Goal: Task Accomplishment & Management: Manage account settings

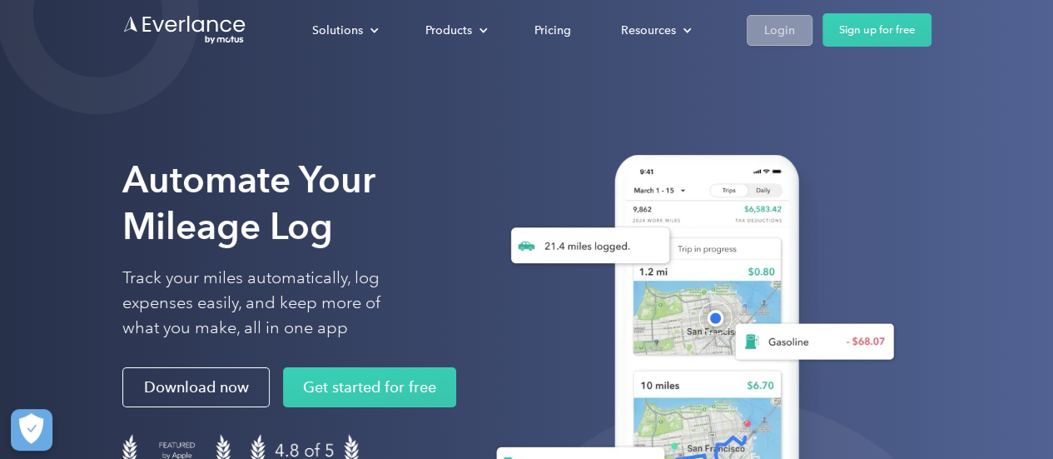
click at [779, 30] on div "Login" at bounding box center [779, 30] width 31 height 21
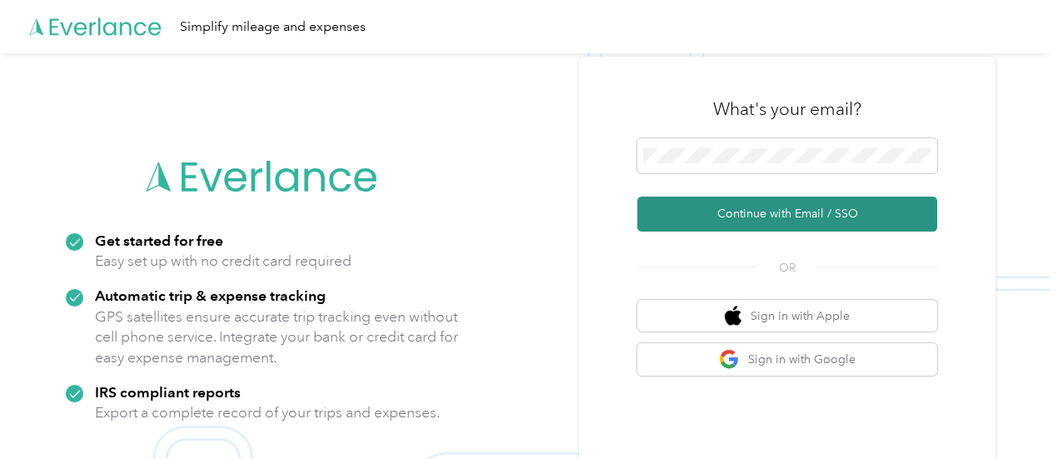
click at [772, 212] on button "Continue with Email / SSO" at bounding box center [787, 214] width 300 height 35
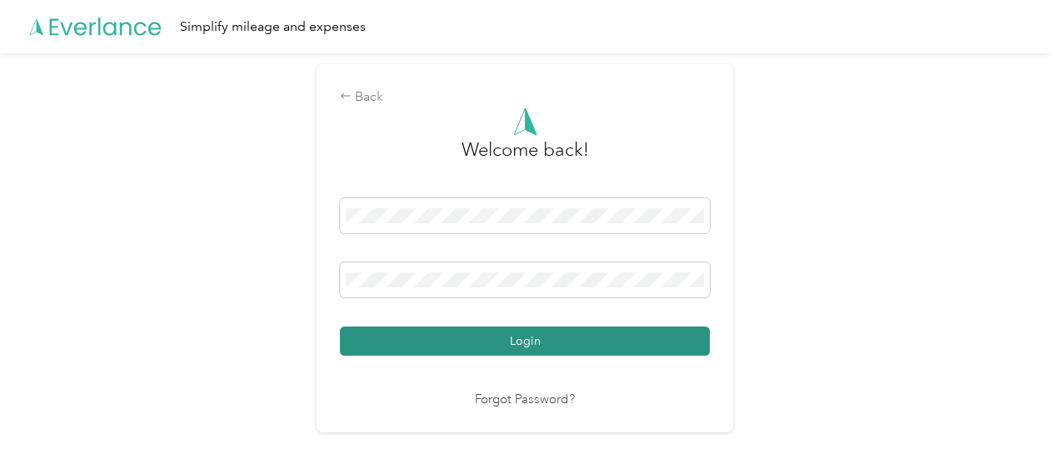
click at [438, 329] on button "Login" at bounding box center [525, 340] width 370 height 29
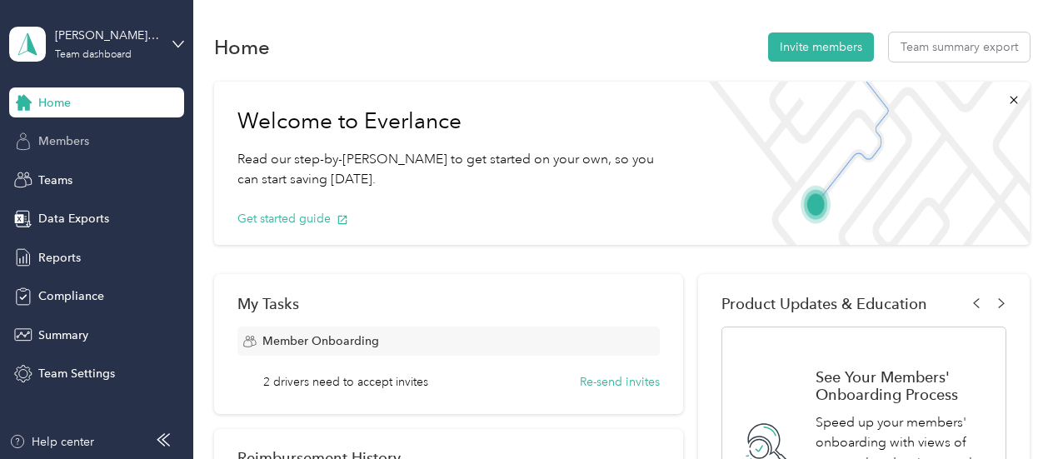
click at [57, 132] on div "Members" at bounding box center [96, 142] width 175 height 30
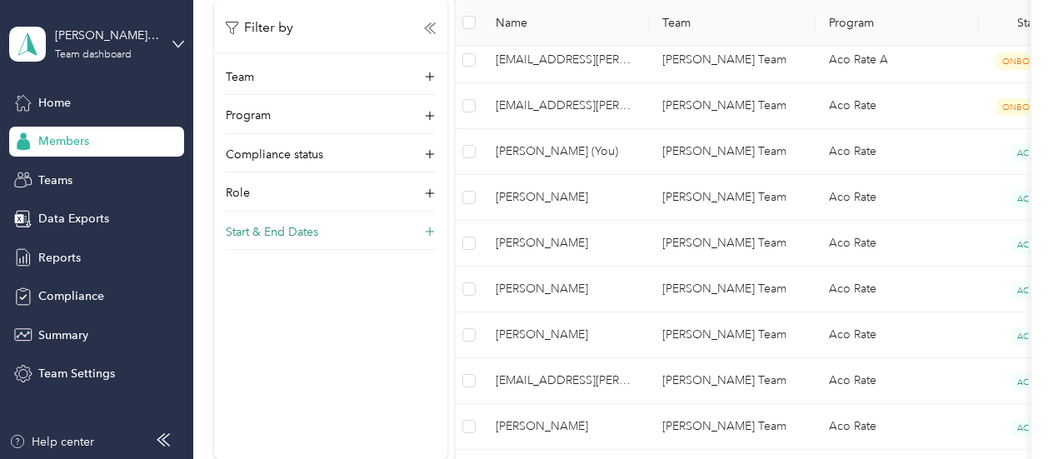
scroll to position [381, 0]
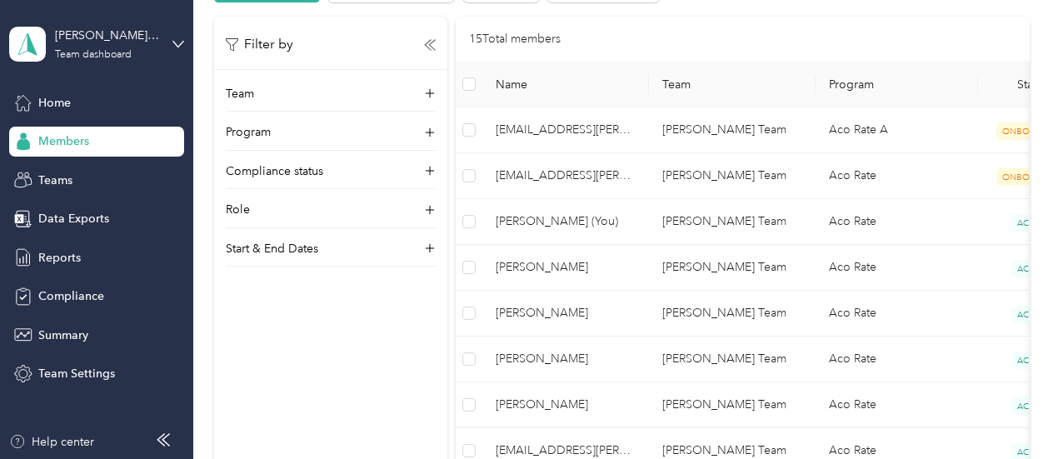
click at [60, 147] on span "Members" at bounding box center [63, 140] width 51 height 17
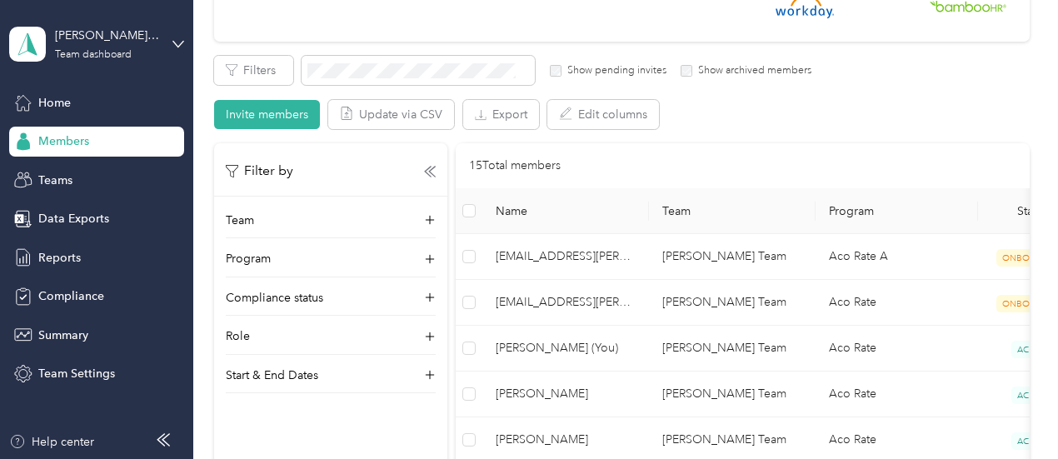
scroll to position [132, 0]
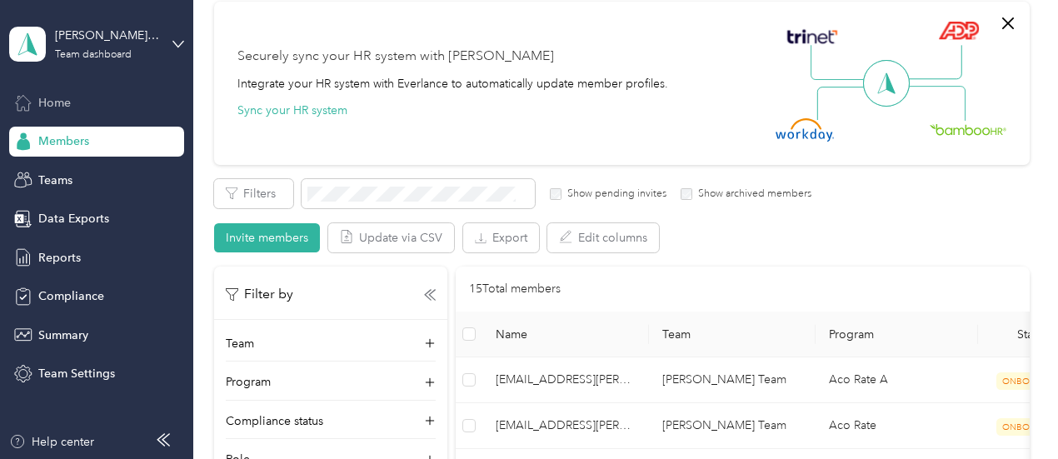
click at [67, 102] on span "Home" at bounding box center [54, 102] width 32 height 17
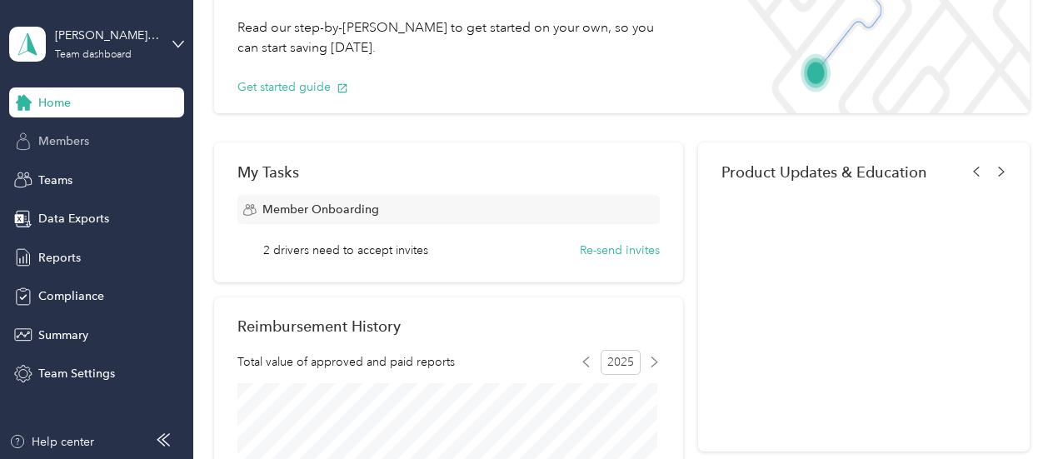
click at [67, 137] on span "Members" at bounding box center [63, 140] width 51 height 17
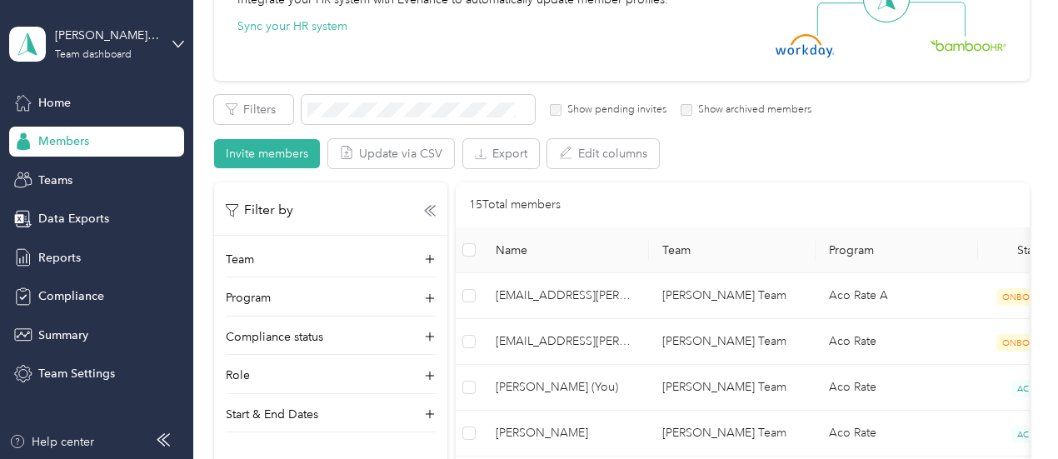
scroll to position [298, 0]
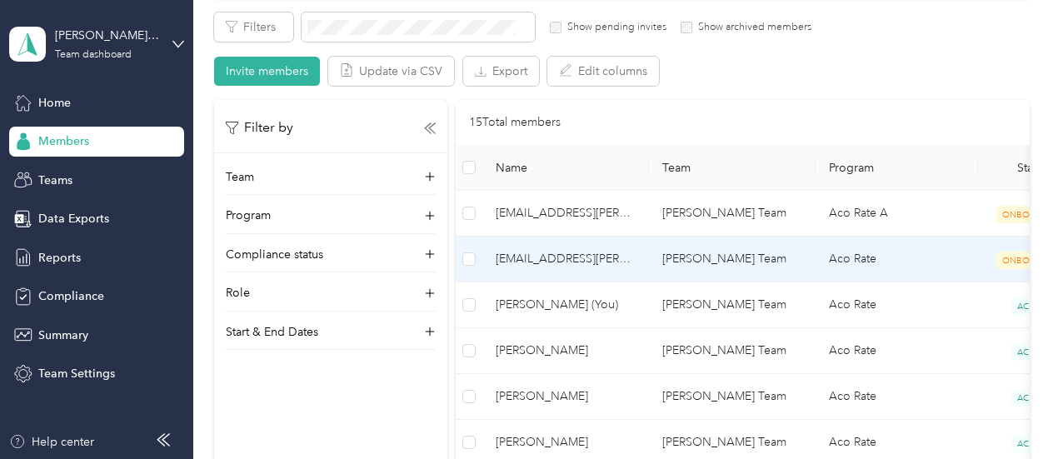
click at [695, 262] on td "Joe Heron's Team" at bounding box center [732, 260] width 167 height 46
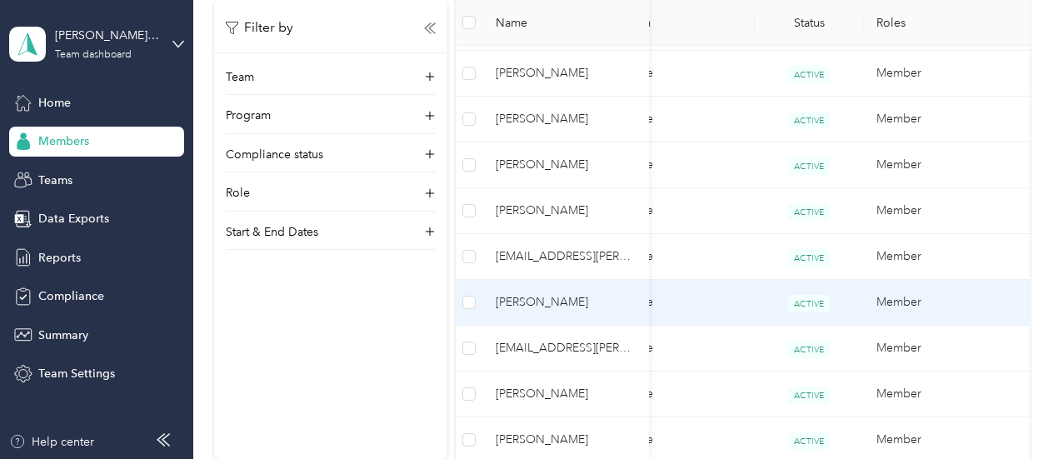
scroll to position [465, 0]
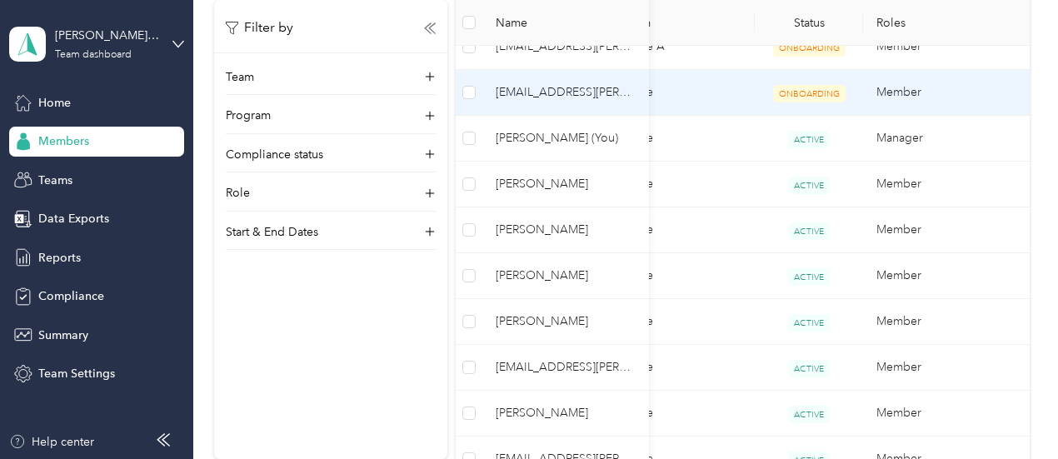
click at [916, 93] on td "Member" at bounding box center [946, 93] width 167 height 46
click at [813, 92] on span "ONBOARDING" at bounding box center [809, 93] width 72 height 17
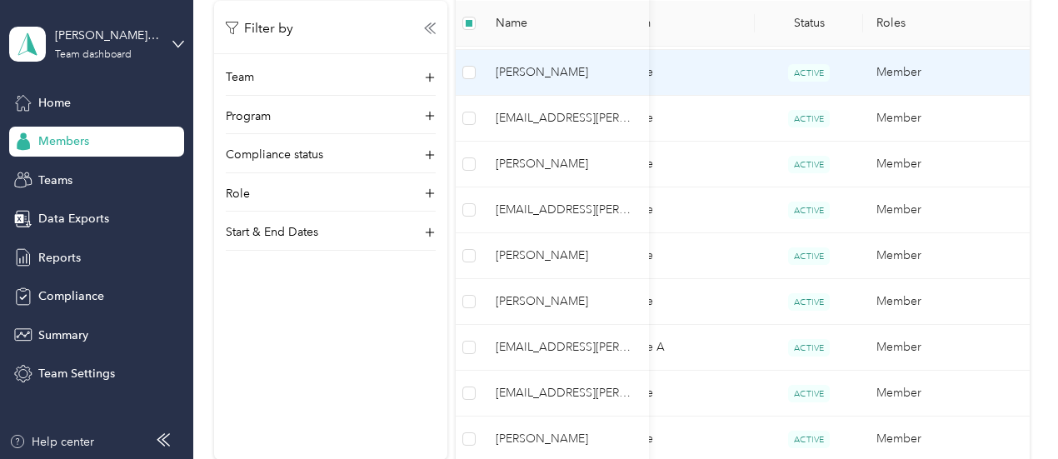
scroll to position [337, 0]
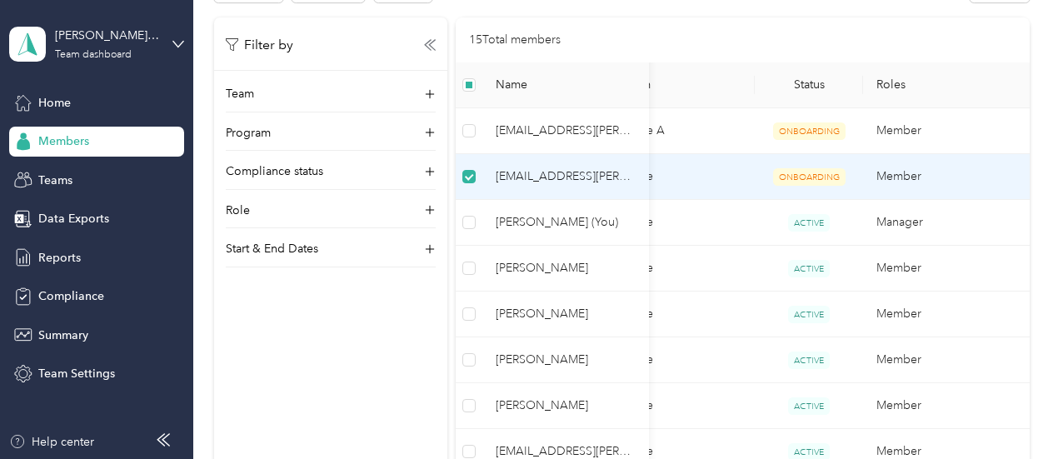
click at [583, 174] on span "shamza@acosta.com" at bounding box center [565, 176] width 140 height 18
click at [904, 182] on td "Member" at bounding box center [946, 177] width 167 height 46
click at [561, 170] on span "shamza@acosta.com" at bounding box center [565, 176] width 140 height 18
click at [537, 177] on span "shamza@acosta.com" at bounding box center [565, 176] width 140 height 18
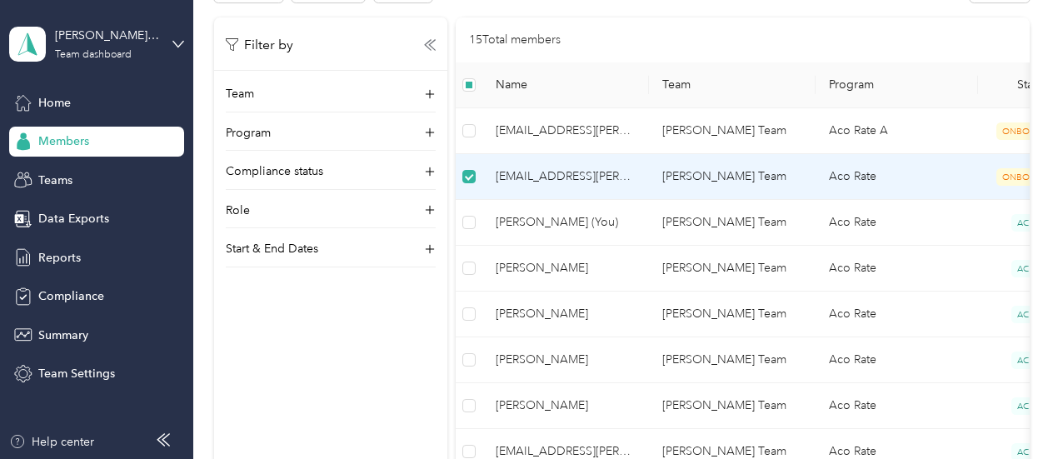
click at [690, 176] on td "Joe Heron's Team" at bounding box center [732, 177] width 167 height 46
click at [585, 177] on span "shamza@acosta.com" at bounding box center [565, 176] width 140 height 18
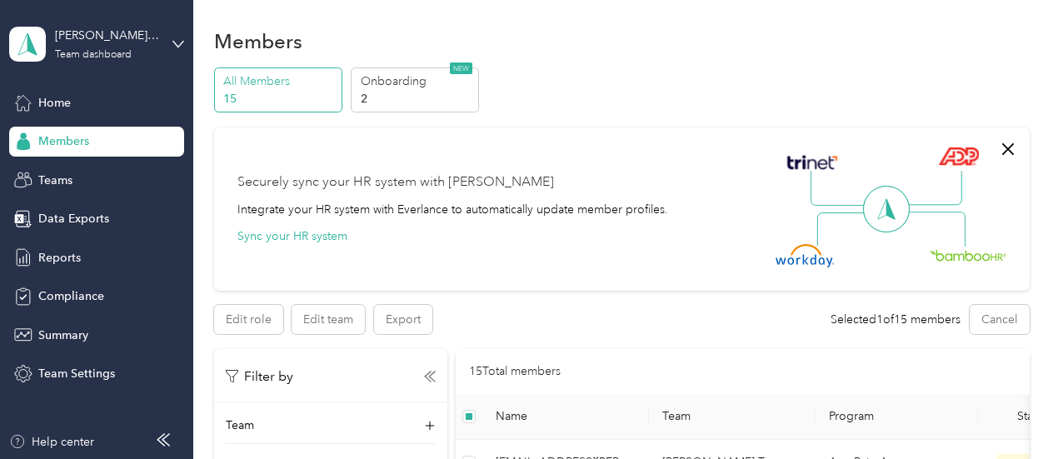
scroll to position [4, 0]
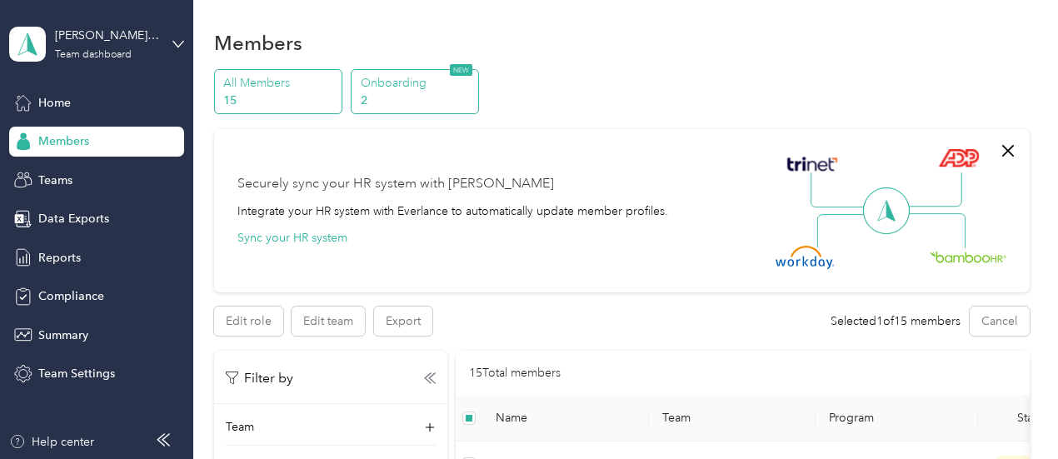
click at [433, 102] on p "2" at bounding box center [417, 100] width 113 height 17
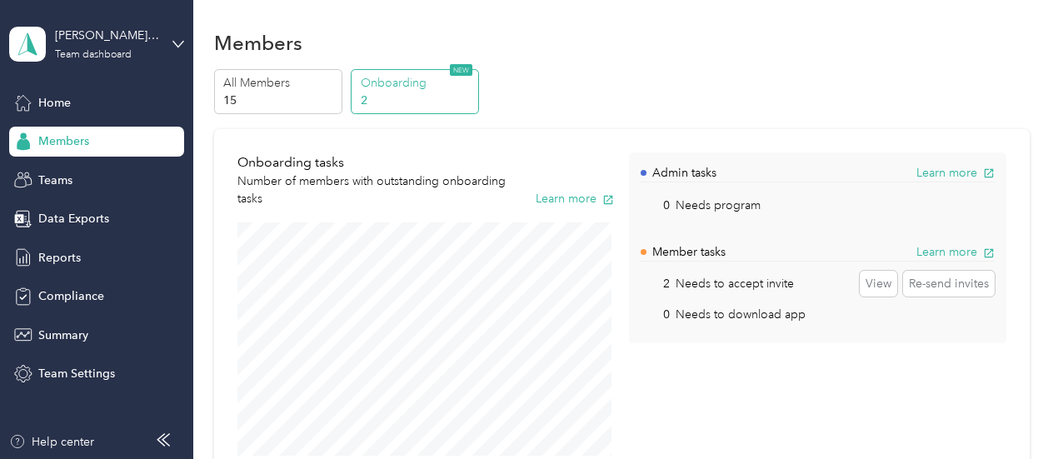
scroll to position [87, 0]
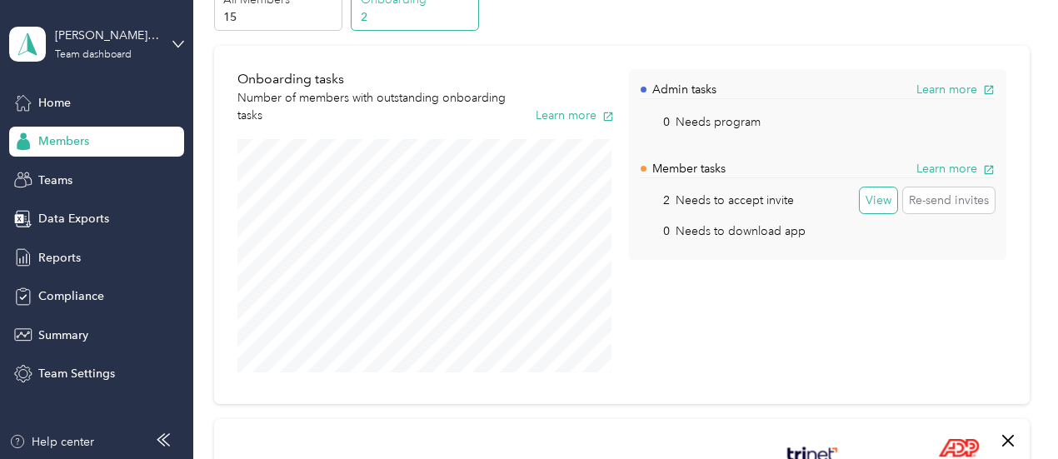
click at [878, 202] on button "View" at bounding box center [877, 200] width 37 height 27
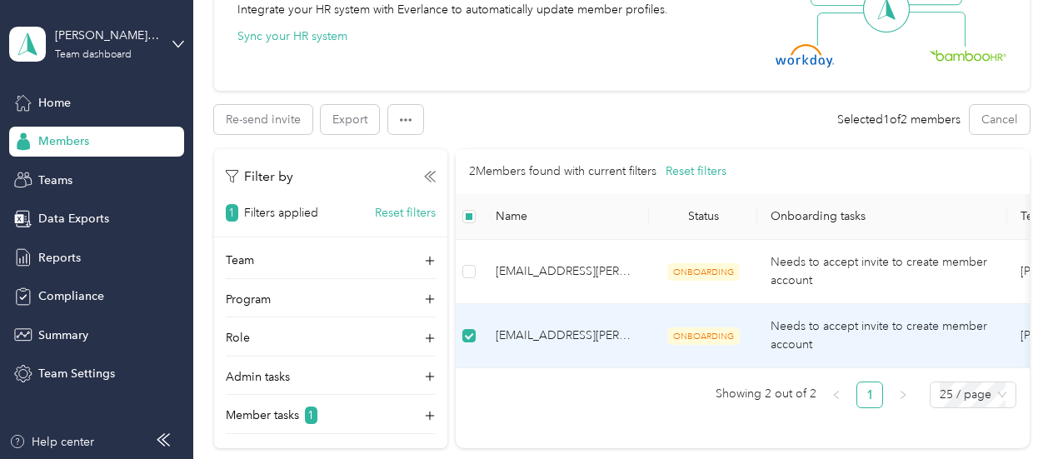
scroll to position [587, 0]
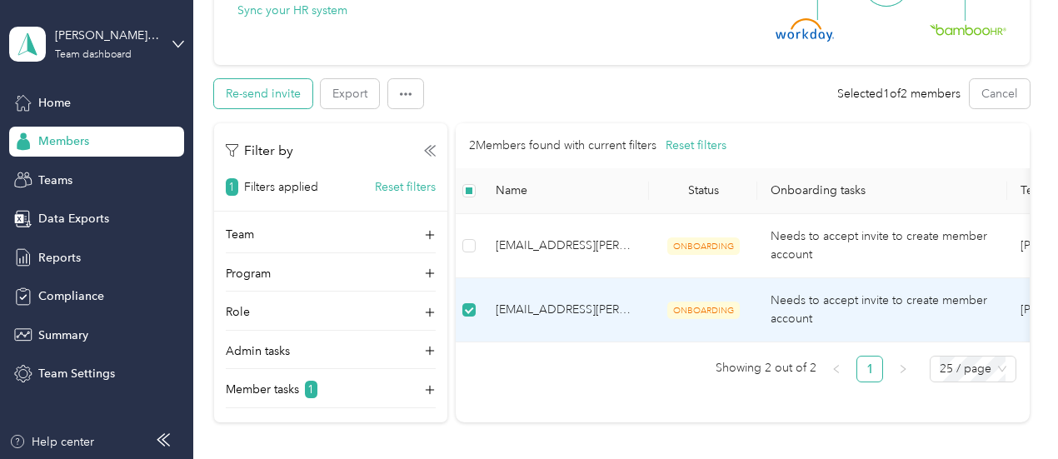
click at [261, 92] on button "Re-send invite" at bounding box center [263, 93] width 98 height 29
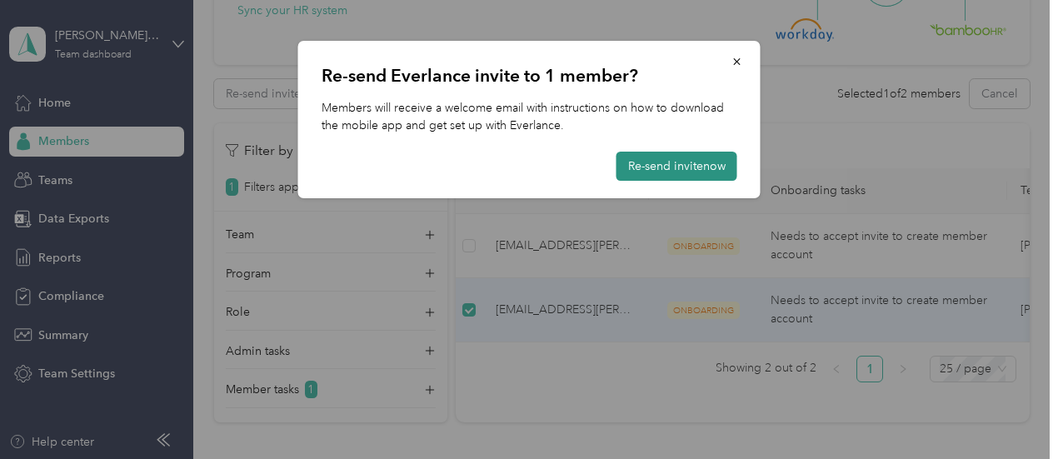
click at [670, 171] on button "Re-send invite now" at bounding box center [676, 166] width 121 height 29
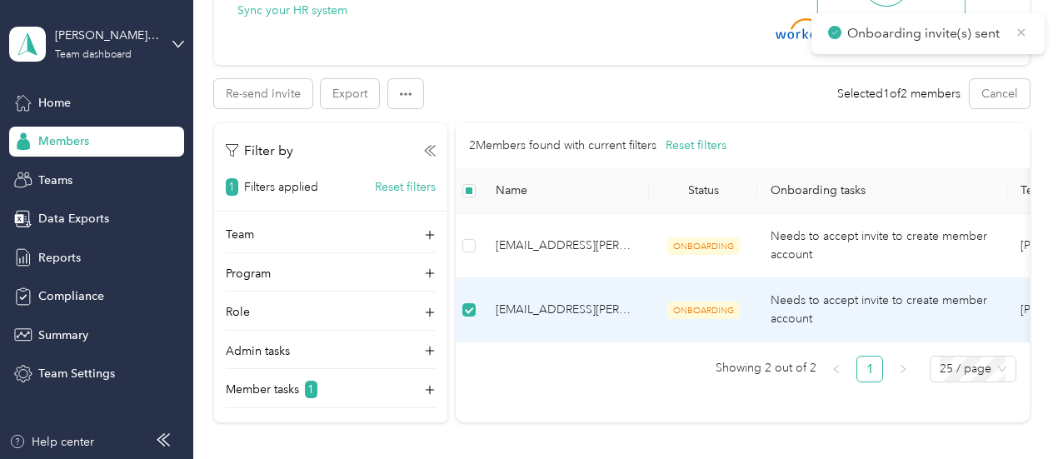
click at [1020, 33] on icon at bounding box center [1020, 32] width 13 height 15
click at [510, 306] on span "shamza@acosta.com" at bounding box center [565, 310] width 140 height 18
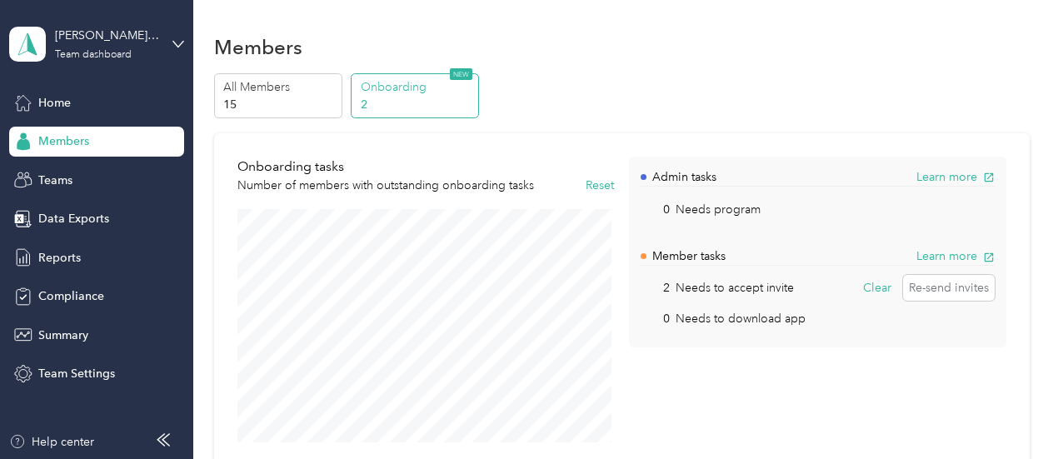
scroll to position [0, 0]
click at [301, 102] on p "15" at bounding box center [279, 104] width 113 height 17
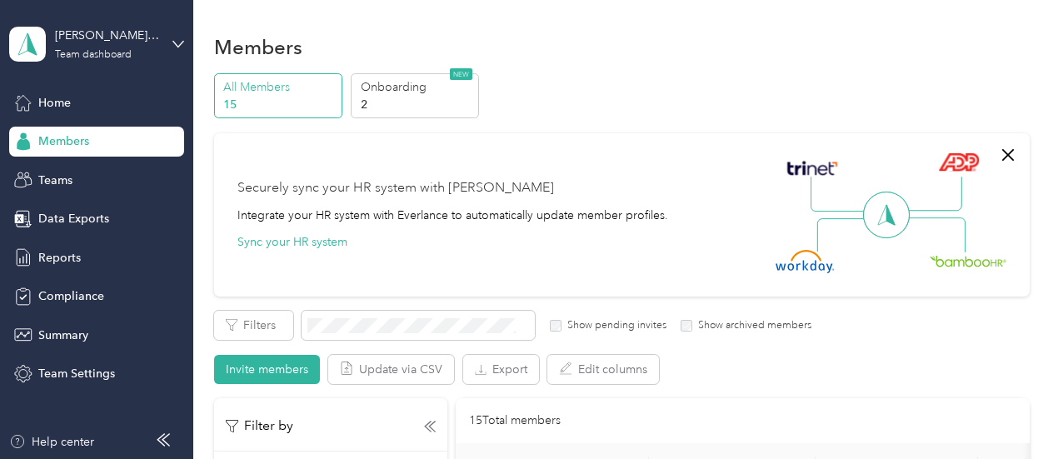
scroll to position [83, 0]
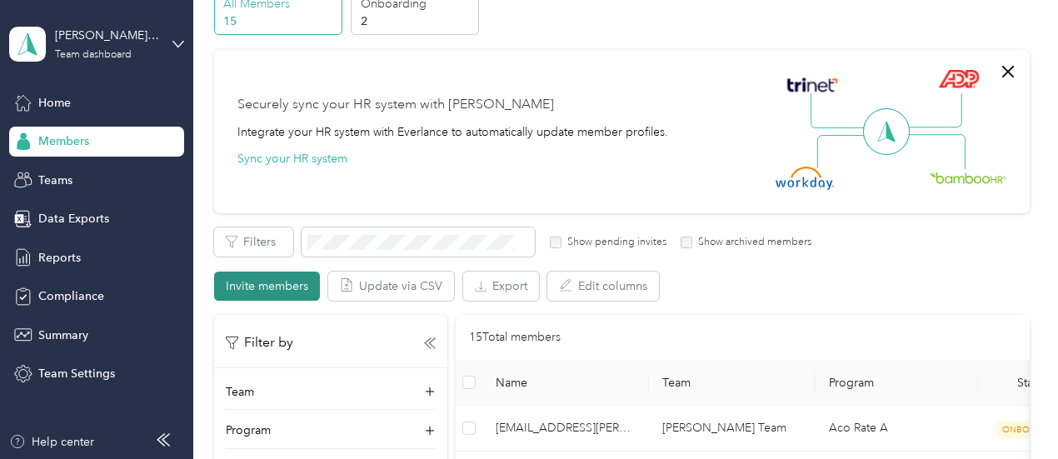
click at [260, 296] on button "Invite members" at bounding box center [267, 285] width 106 height 29
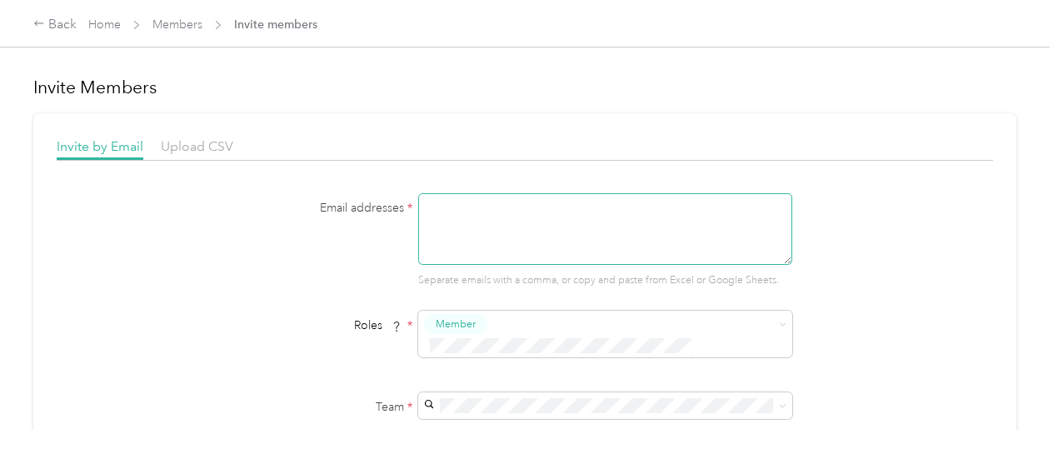
click at [553, 219] on textarea at bounding box center [605, 229] width 374 height 72
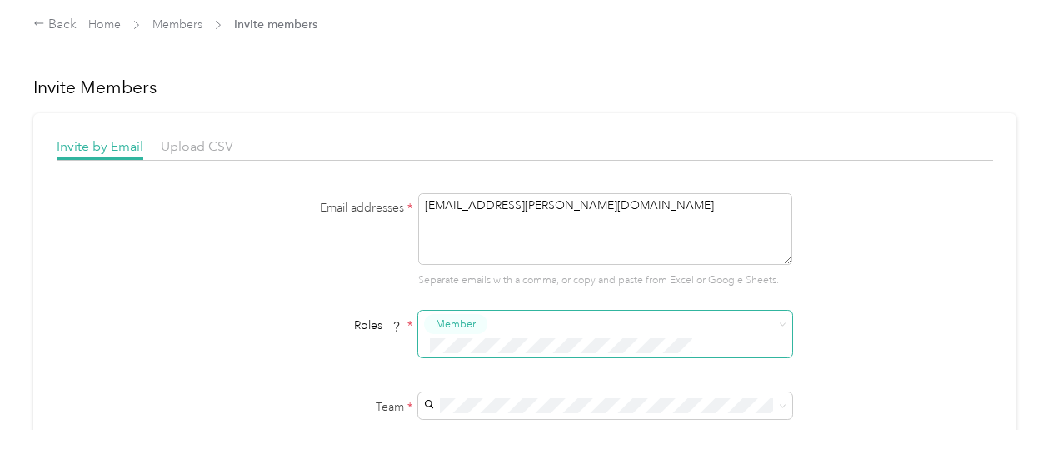
scroll to position [167, 0]
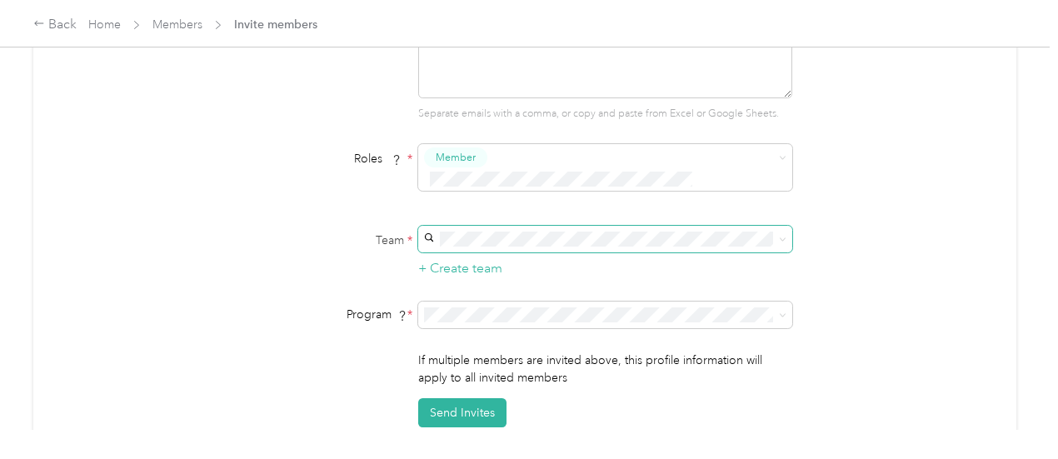
type textarea "jcarr@acosta.com"
click at [515, 239] on span "Joe Heron's Team" at bounding box center [489, 246] width 124 height 14
click at [774, 309] on span at bounding box center [779, 315] width 13 height 12
click at [650, 301] on span at bounding box center [605, 314] width 374 height 27
click at [488, 84] on span "Aco Rate (CPM)" at bounding box center [468, 89] width 82 height 14
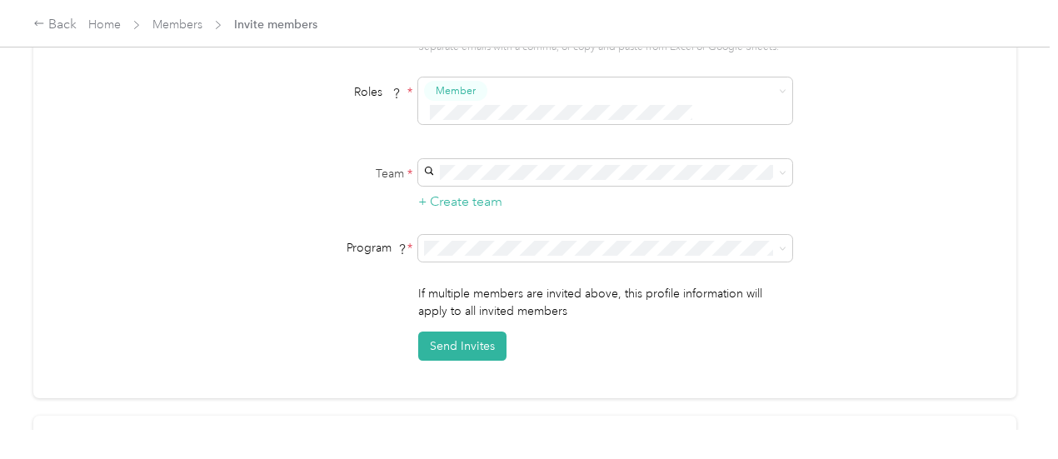
scroll to position [333, 0]
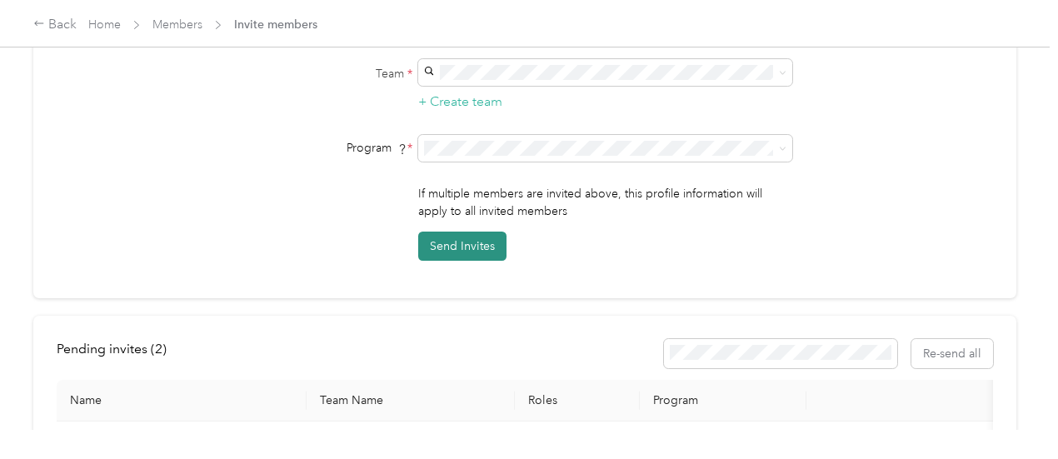
click at [441, 232] on button "Send Invites" at bounding box center [462, 246] width 88 height 29
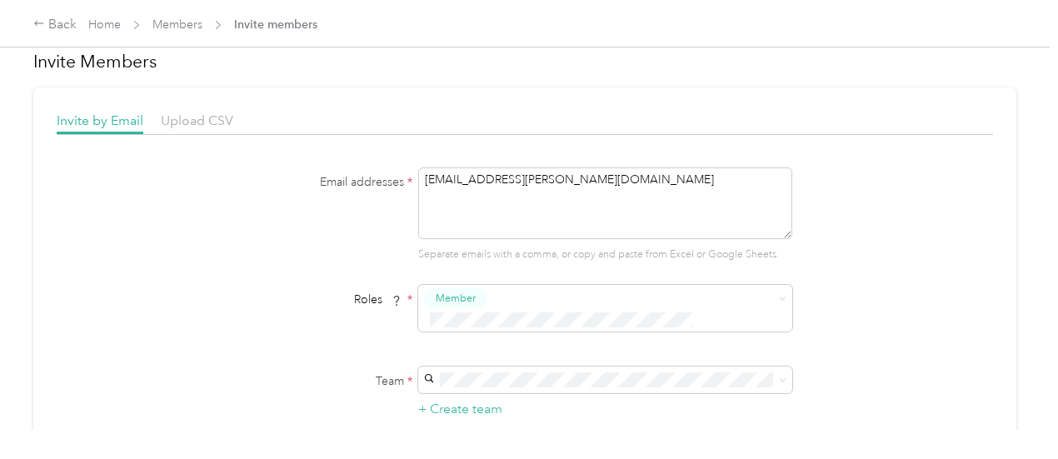
scroll to position [0, 0]
